Goal: Information Seeking & Learning: Learn about a topic

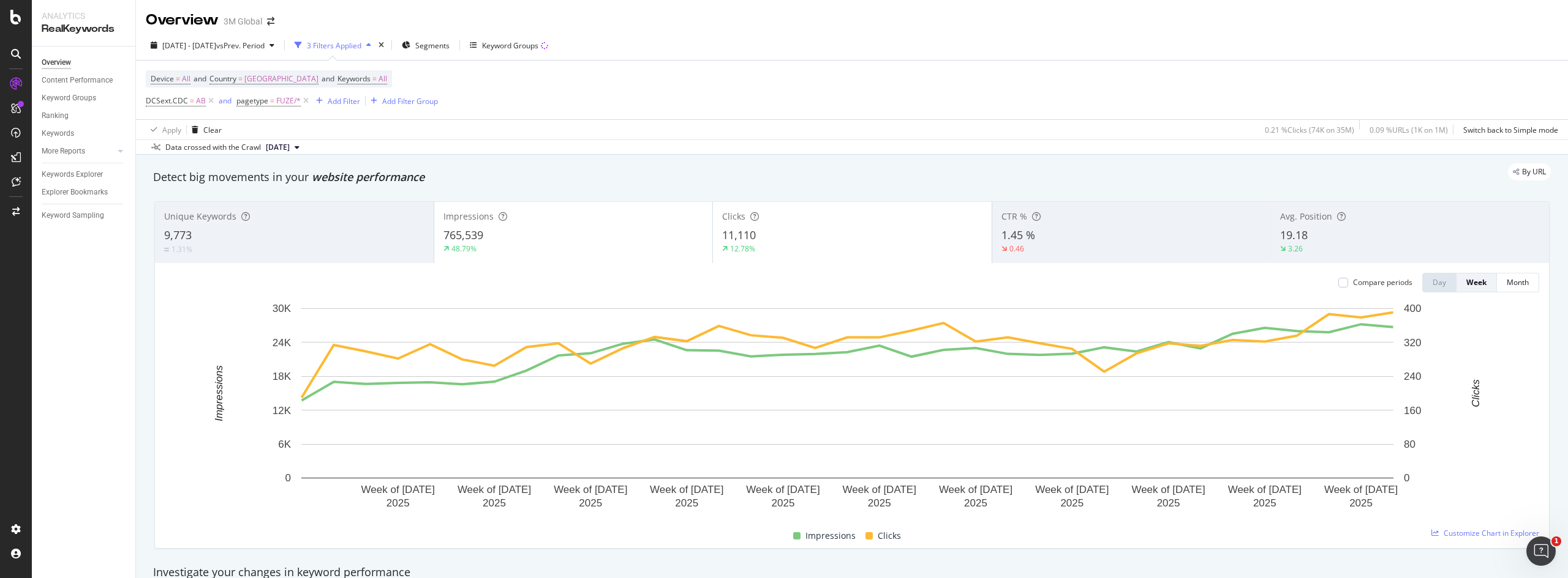
click at [278, 229] on div "9,773" at bounding box center [295, 236] width 261 height 16
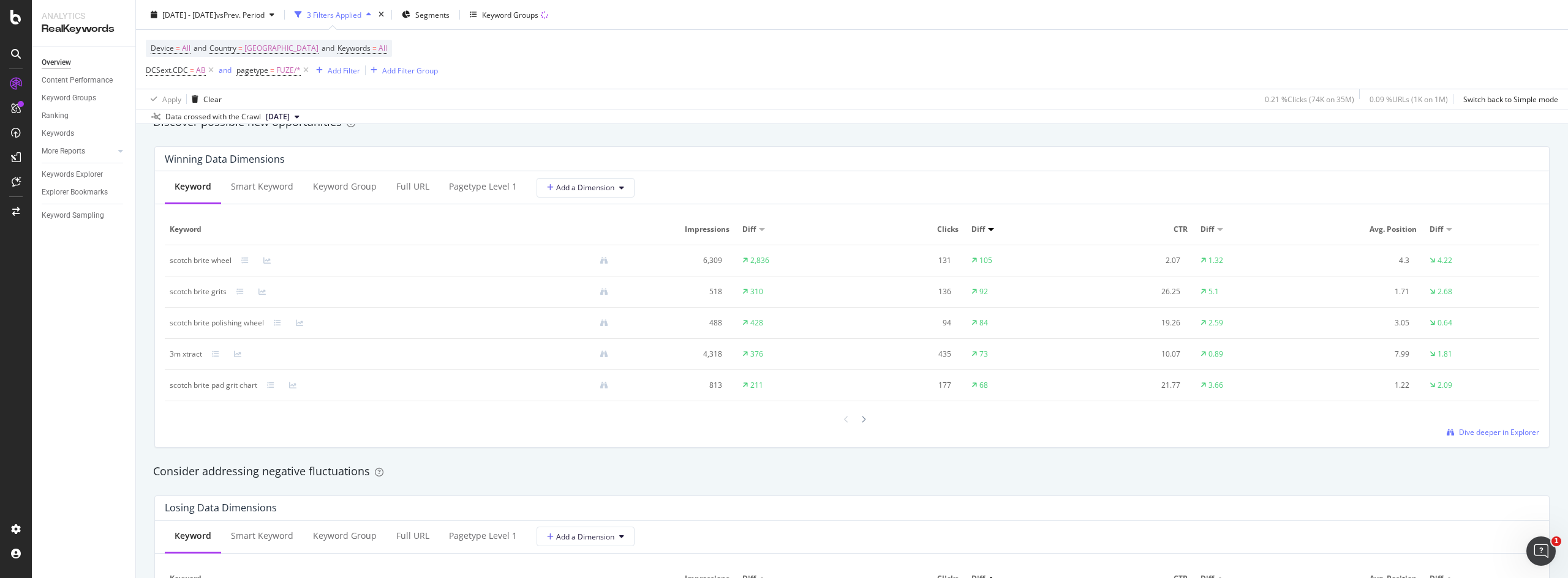
scroll to position [1102, 0]
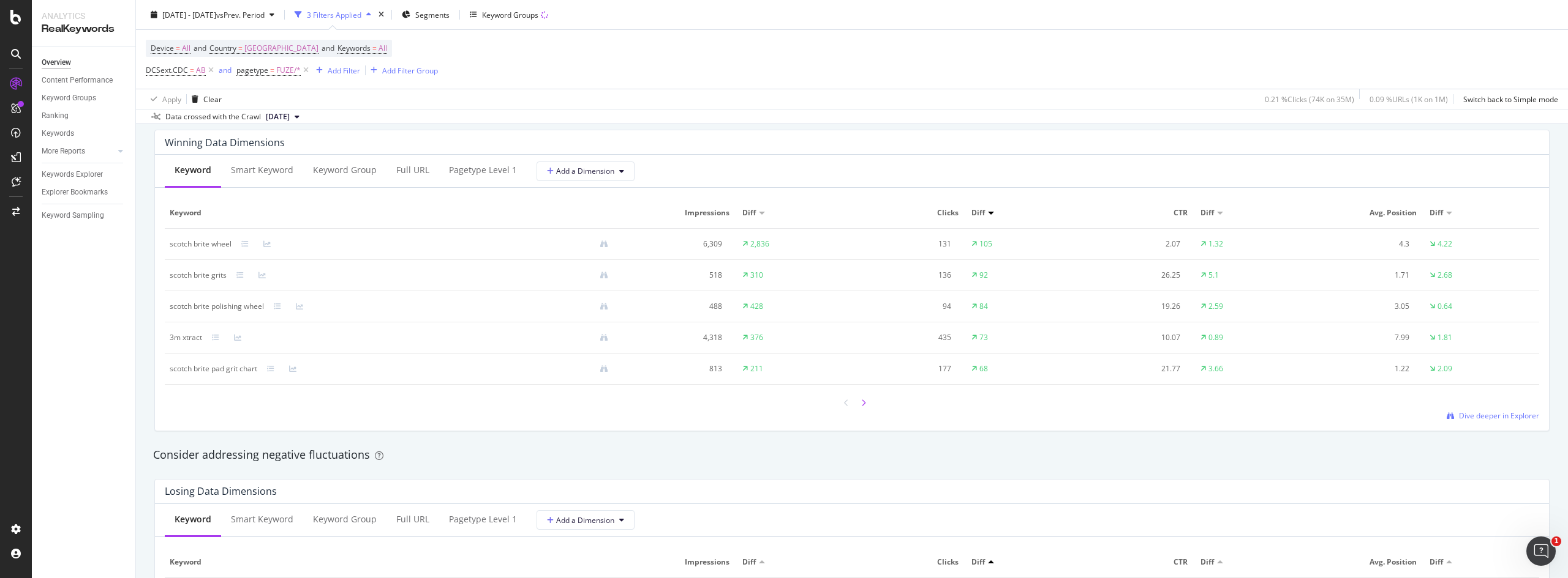
click at [861, 403] on icon at bounding box center [863, 403] width 5 height 7
click at [861, 405] on icon at bounding box center [863, 403] width 5 height 7
click at [861, 405] on icon at bounding box center [863, 404] width 5 height 7
click at [861, 404] on div at bounding box center [864, 403] width 11 height 16
click at [861, 404] on div at bounding box center [864, 403] width 11 height 16
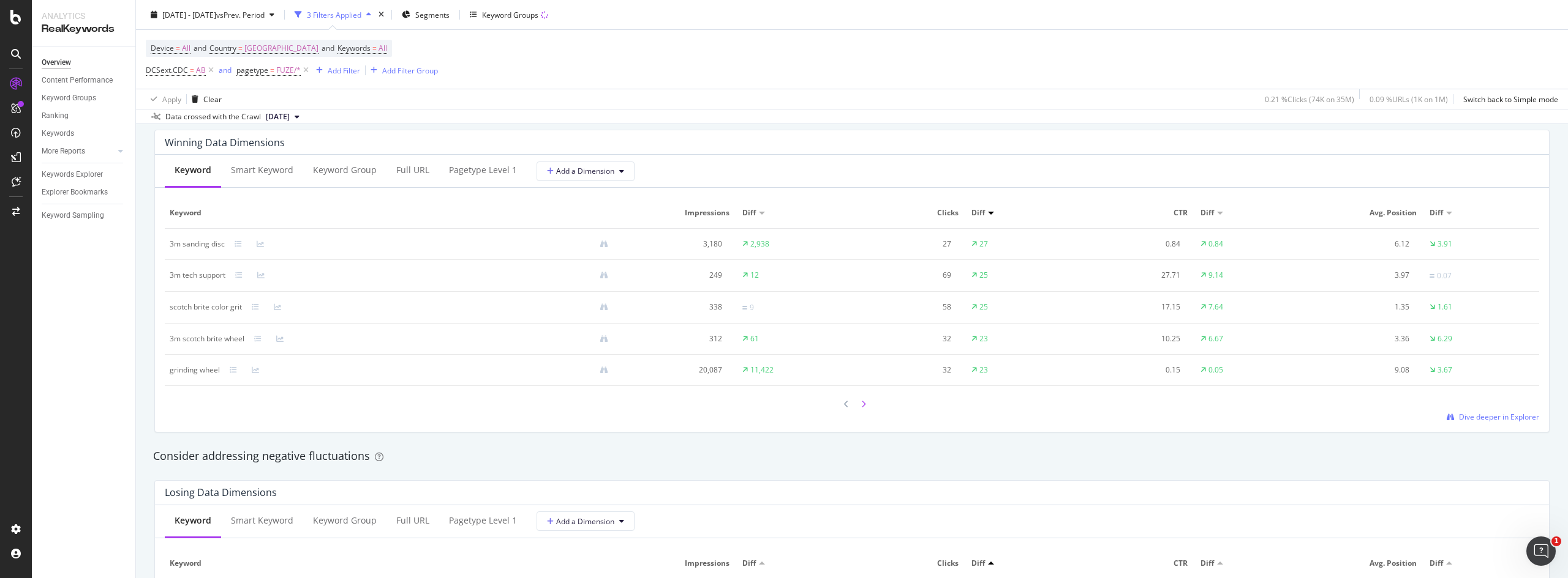
click at [861, 405] on div at bounding box center [864, 404] width 11 height 16
click at [861, 405] on icon at bounding box center [863, 403] width 5 height 7
drag, startPoint x: 765, startPoint y: 452, endPoint x: 1062, endPoint y: 393, distance: 302.8
click at [767, 452] on div "Consider addressing negative fluctuations" at bounding box center [852, 455] width 1398 height 16
